Goal: Information Seeking & Learning: Find specific fact

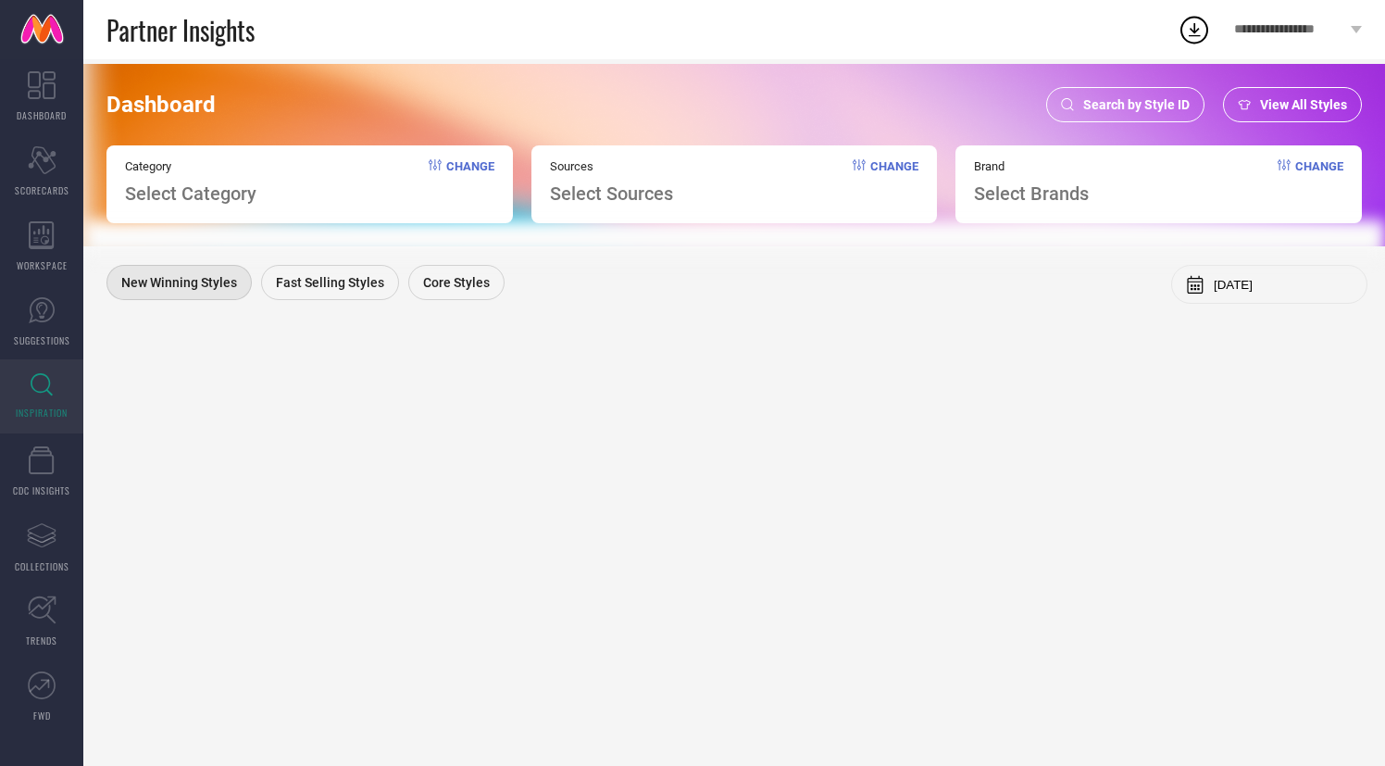
click at [1165, 99] on span "Search by Style ID" at bounding box center [1136, 104] width 106 height 15
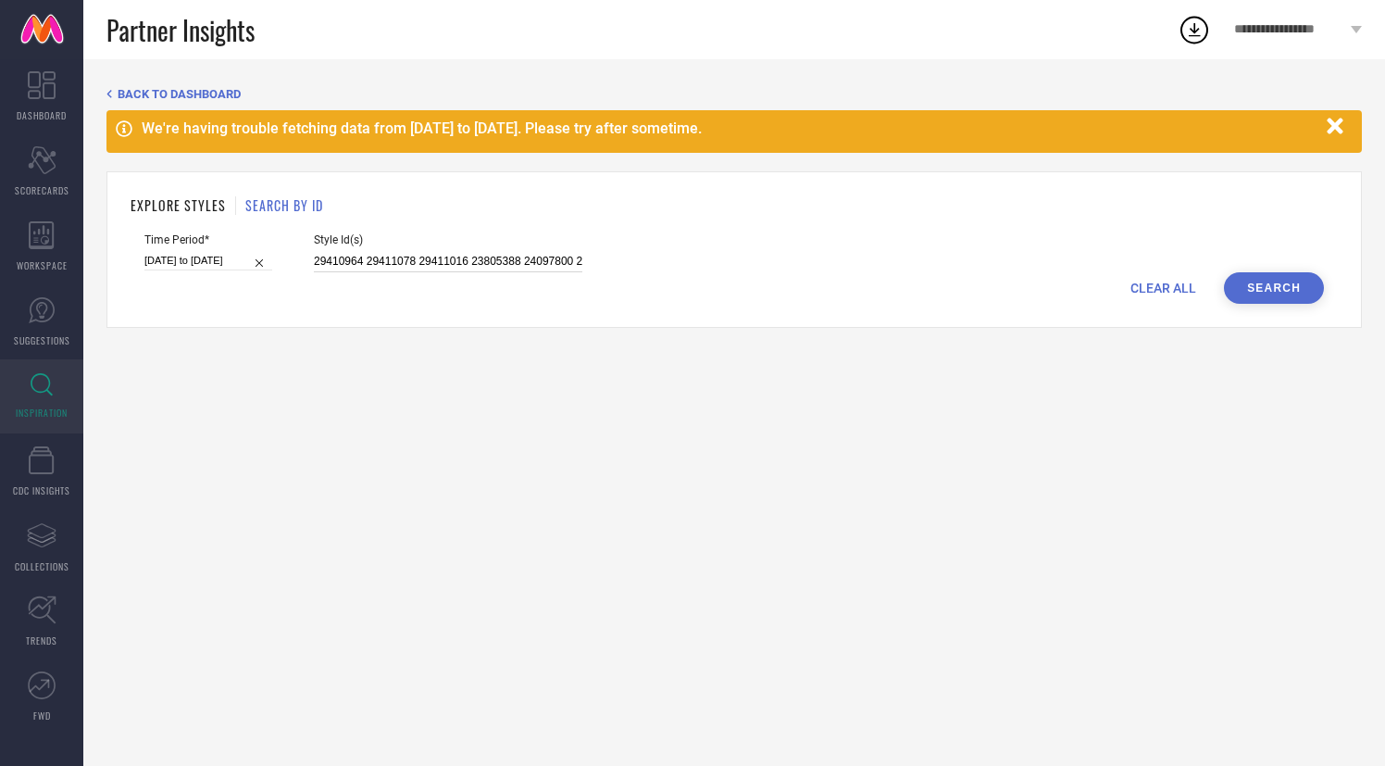
click at [353, 263] on input "29410964 29411078 29411016 23805388 24097800 29548322 24202650 29410746 2941080…" at bounding box center [448, 261] width 269 height 21
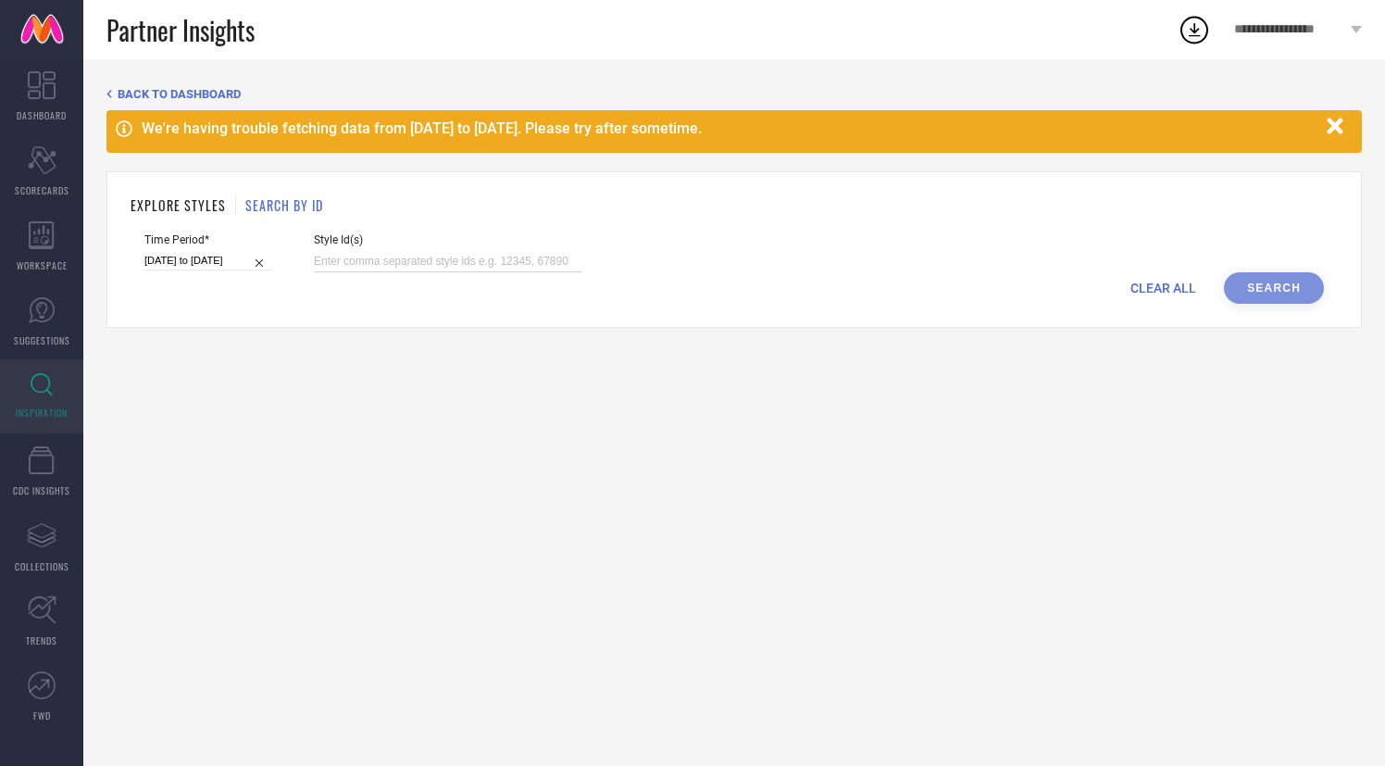
paste input "32205813"
type input "32205813"
click at [1244, 284] on button "Search" at bounding box center [1274, 287] width 100 height 31
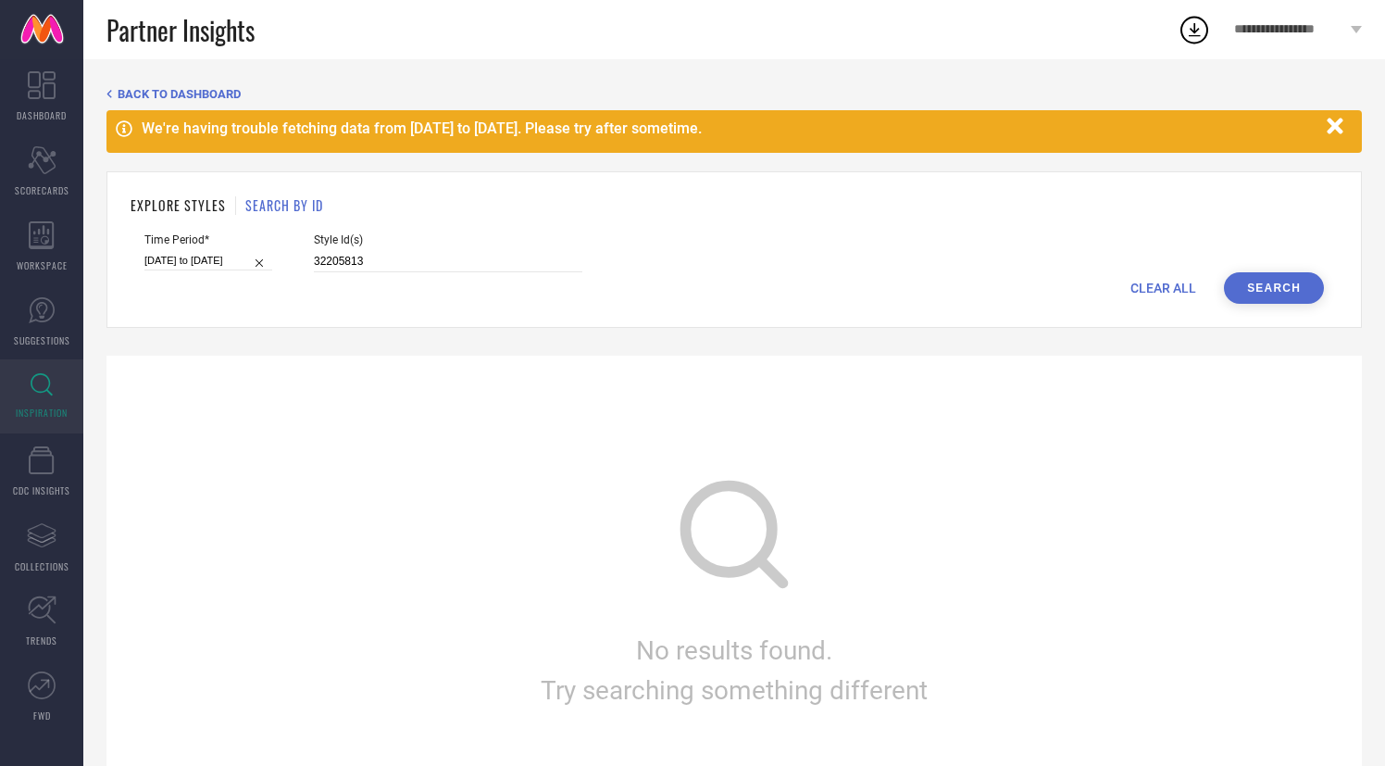
click at [202, 260] on input "[DATE] to [DATE]" at bounding box center [208, 260] width 128 height 19
select select "2025"
select select "1"
select select "2025"
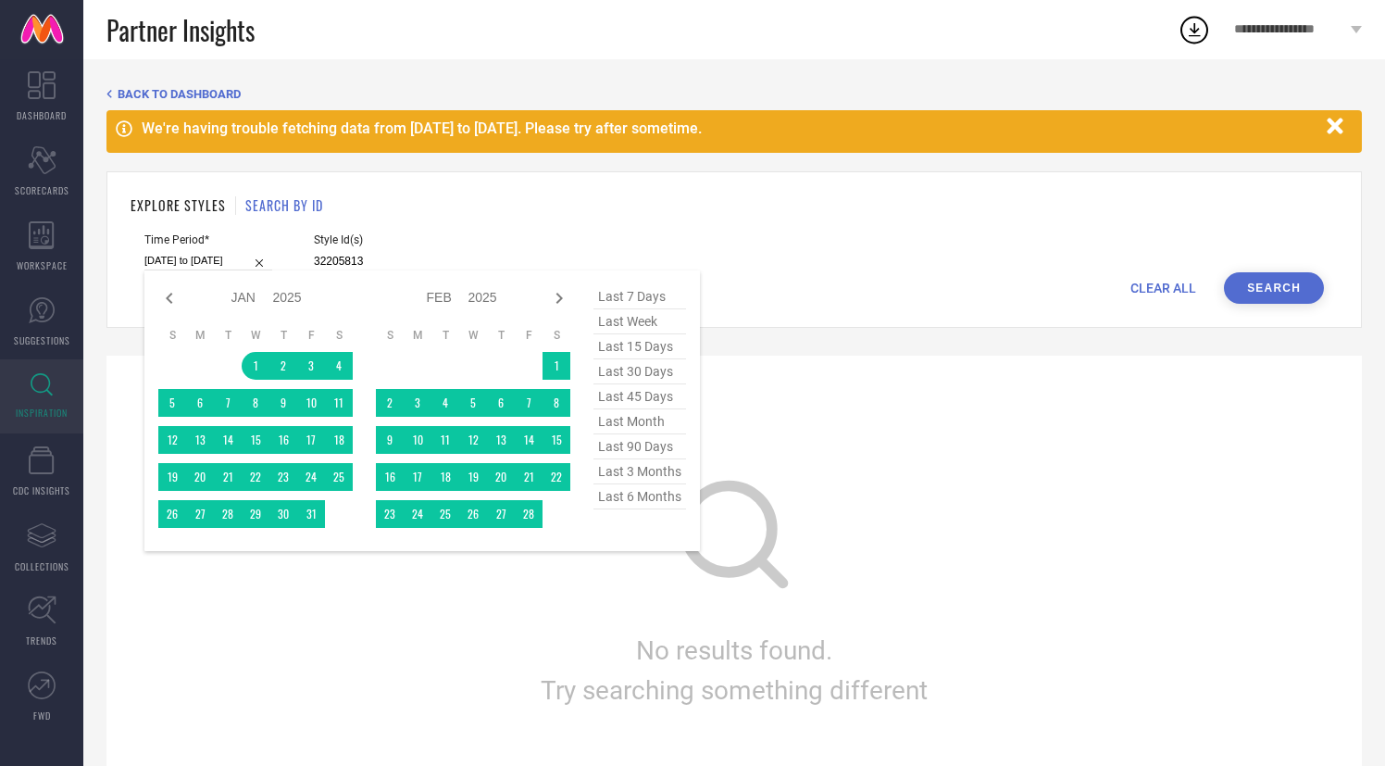
click at [655, 502] on span "last 6 months" at bounding box center [640, 496] width 93 height 25
type input "[DATE] to [DATE]"
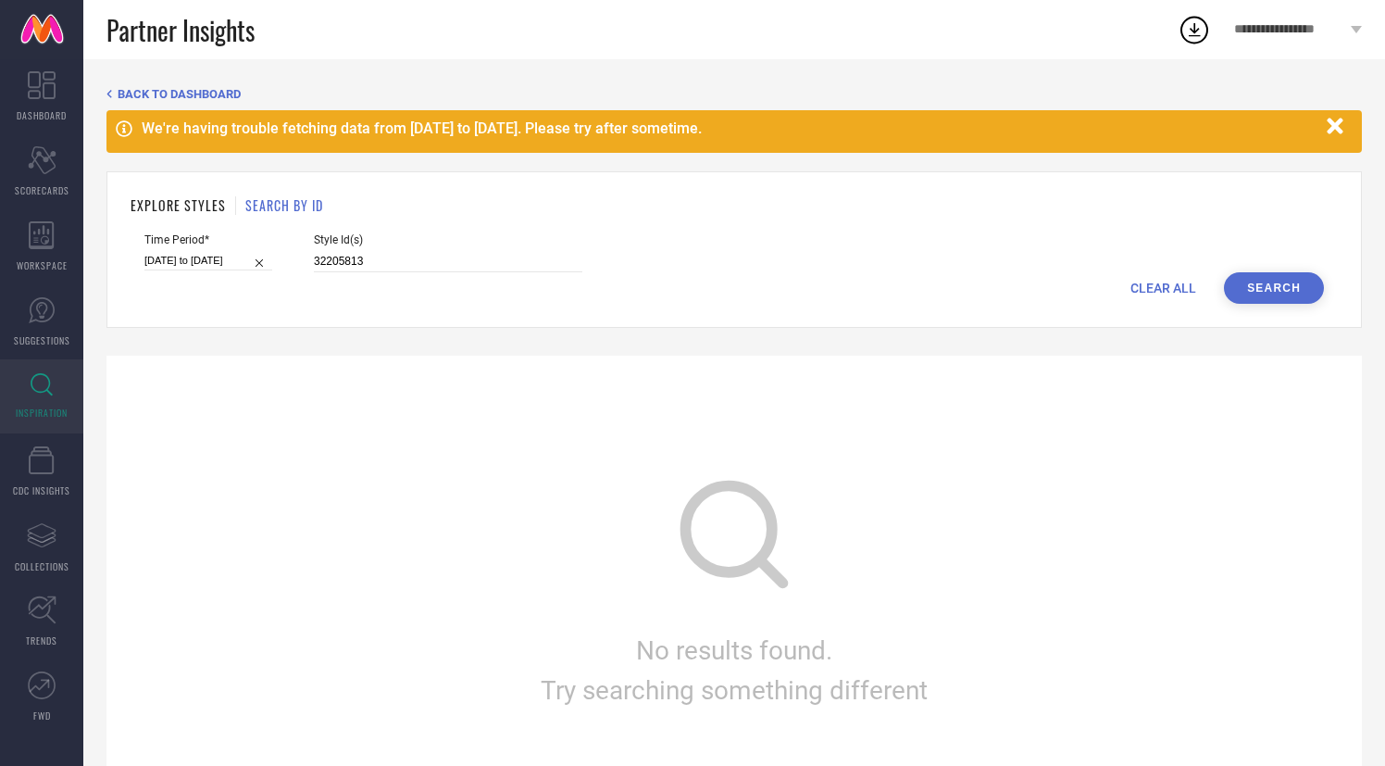
click at [1263, 282] on button "Search" at bounding box center [1274, 287] width 100 height 31
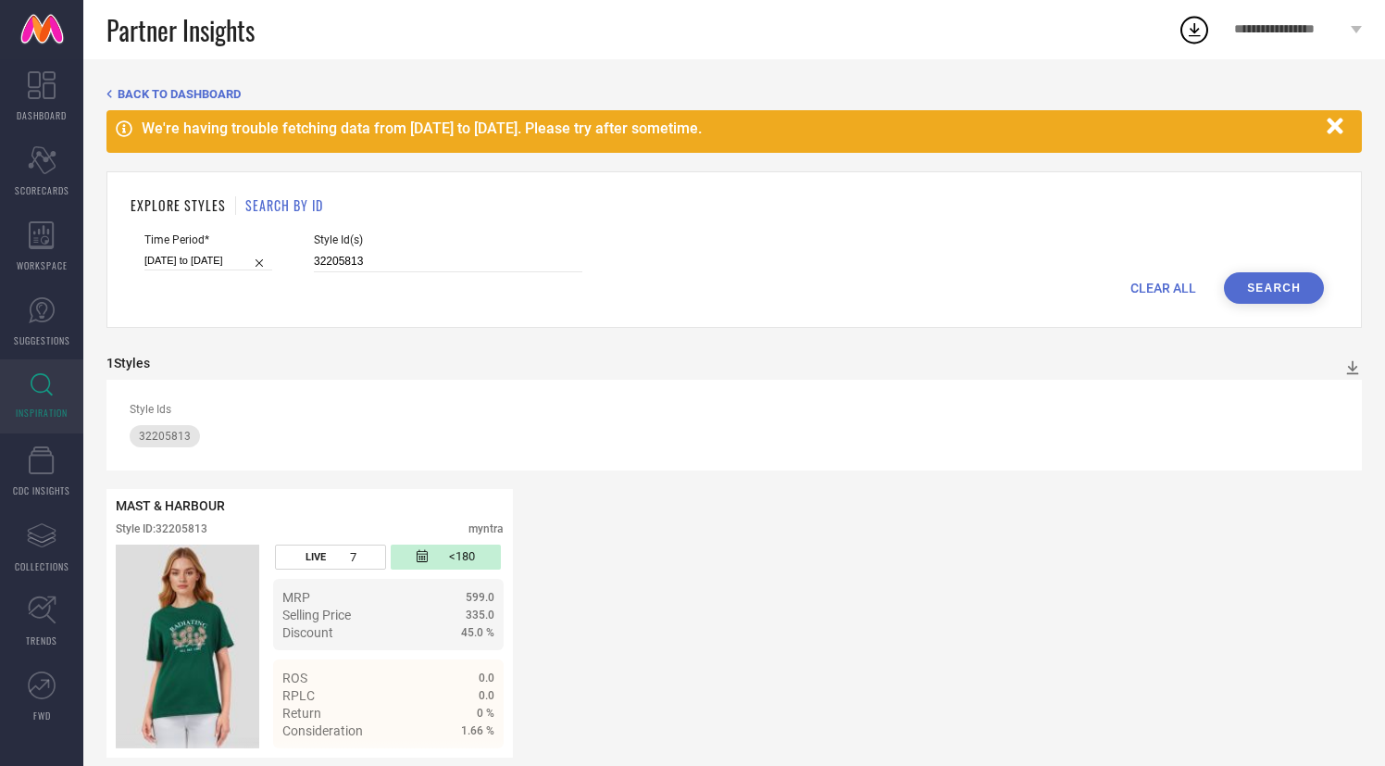
scroll to position [19, 0]
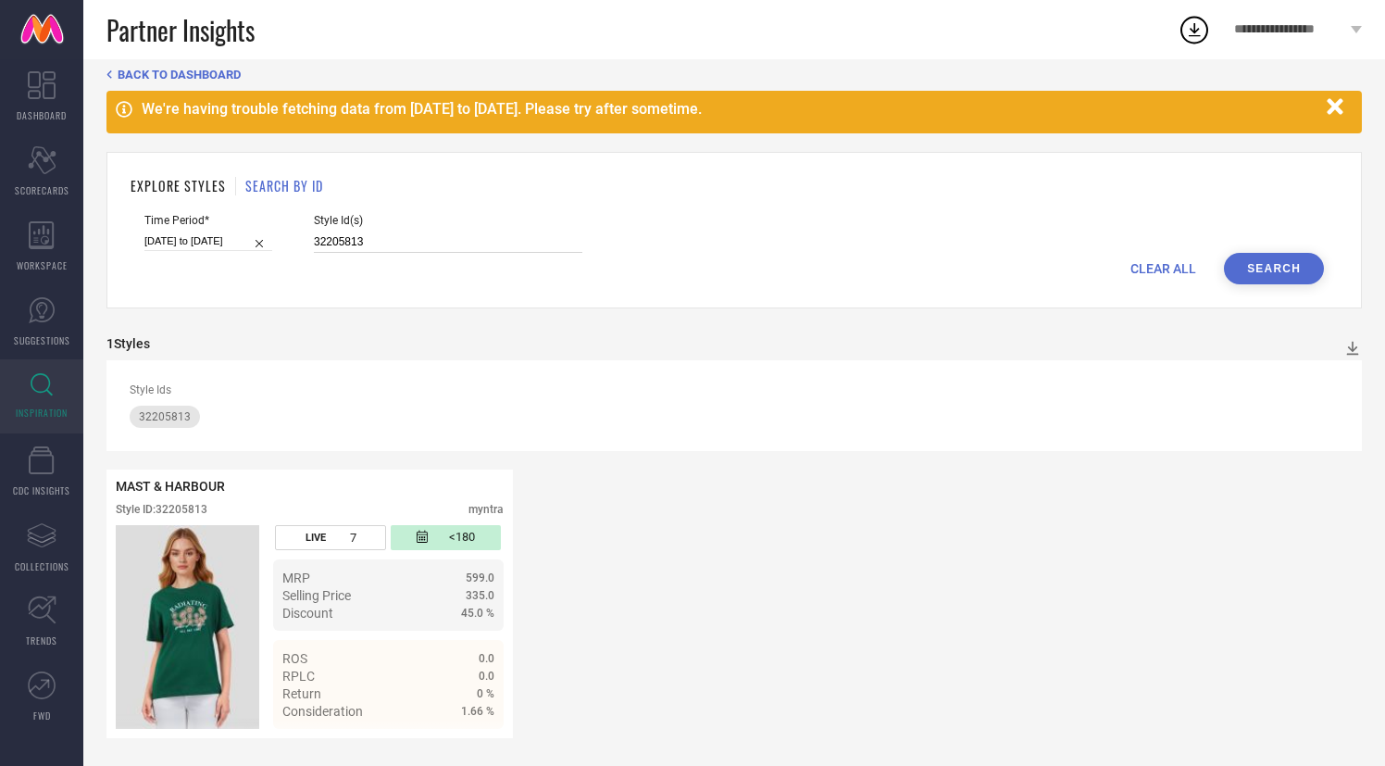
click at [319, 240] on input "32205813" at bounding box center [448, 241] width 269 height 21
paste input "044304"
type input "32044304"
click at [1267, 265] on button "Search" at bounding box center [1274, 268] width 100 height 31
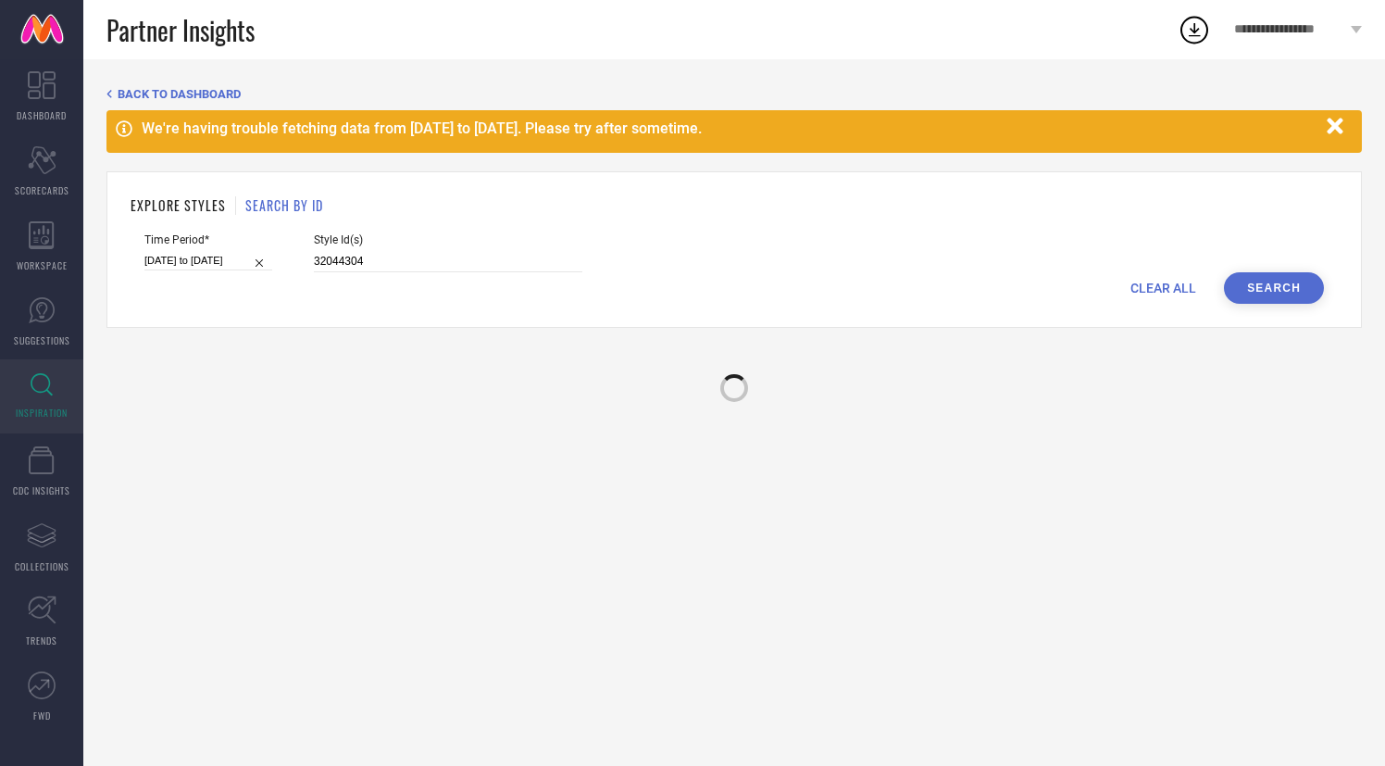
scroll to position [0, 0]
